Goal: Transaction & Acquisition: Purchase product/service

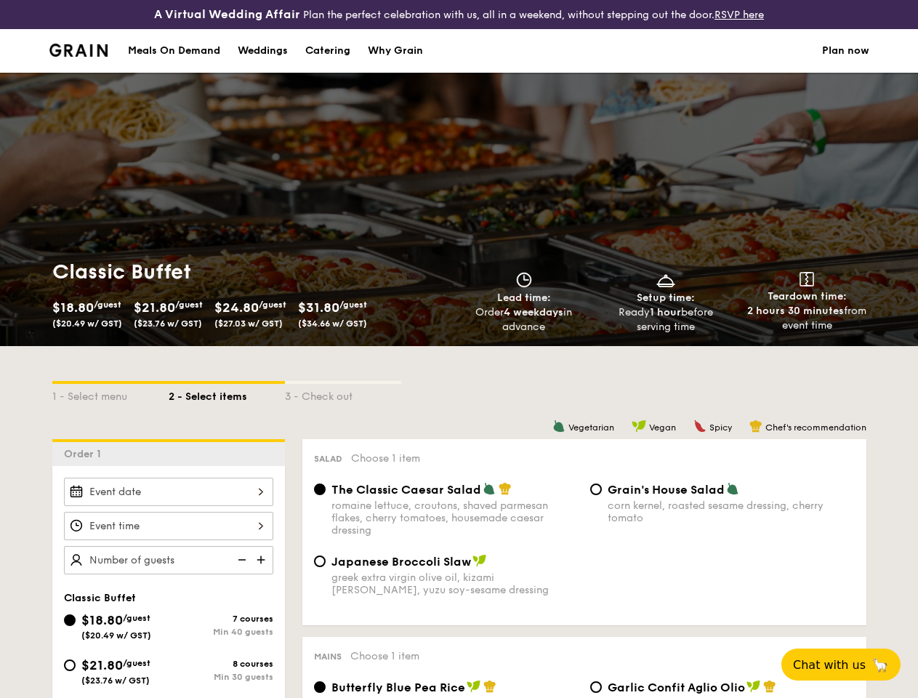
click at [459, 346] on div "Classic Buffet $18.80 /guest ($20.49 w/ GST) $21.80 /guest ($23.76 w/ GST) $24.…" at bounding box center [459, 296] width 837 height 99
click at [110, 404] on div "1 - Select menu" at bounding box center [110, 394] width 116 height 20
click at [227, 404] on div "2 - Select items" at bounding box center [227, 394] width 116 height 20
click at [343, 404] on div "3 - Check out" at bounding box center [343, 394] width 116 height 20
click at [169, 464] on div "Order 1" at bounding box center [168, 452] width 233 height 27
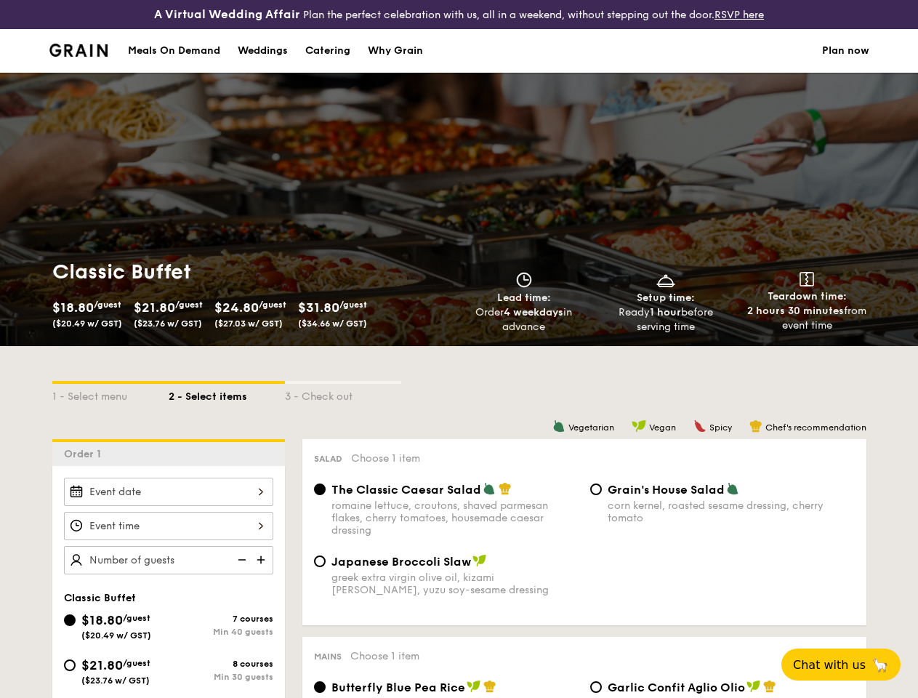
click at [169, 504] on div at bounding box center [168, 491] width 209 height 28
click at [169, 538] on div at bounding box center [459, 349] width 918 height 698
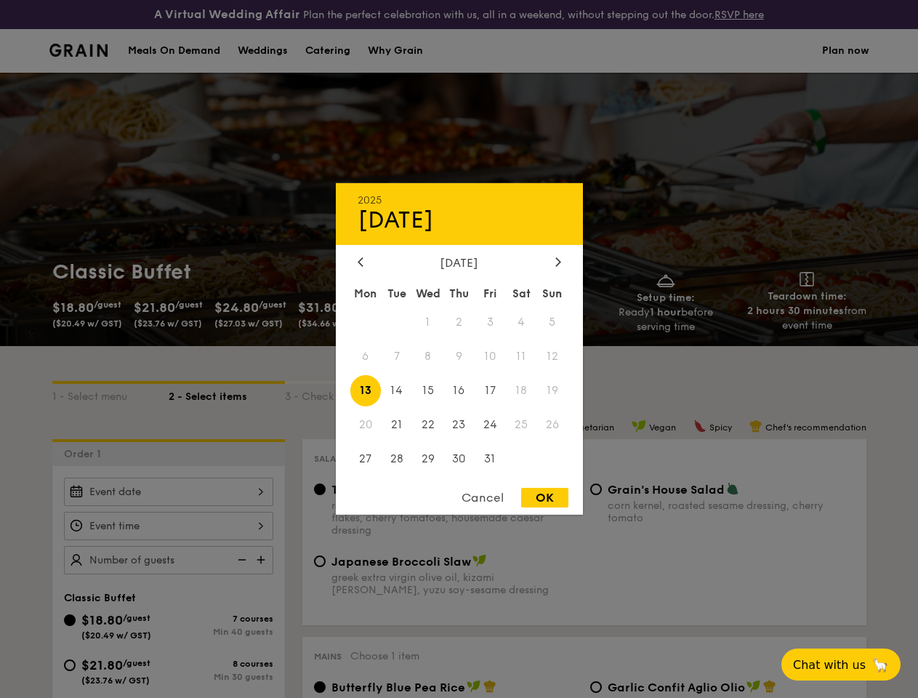
click at [262, 572] on div at bounding box center [459, 349] width 918 height 698
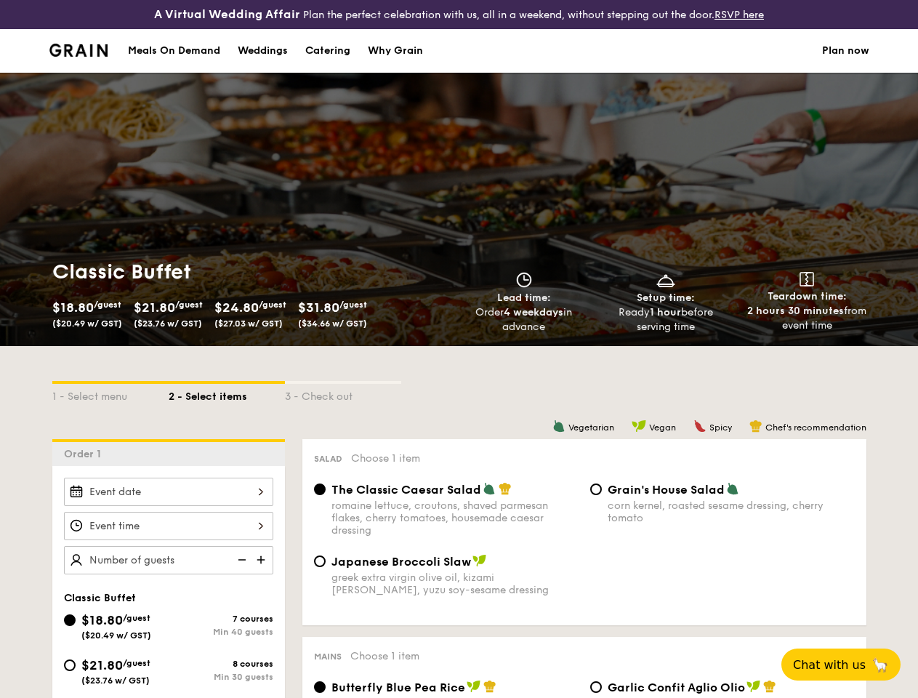
click at [241, 572] on div at bounding box center [459, 349] width 918 height 698
click at [849, 664] on span "Chat with us" at bounding box center [829, 665] width 73 height 14
